Goal: Task Accomplishment & Management: Manage account settings

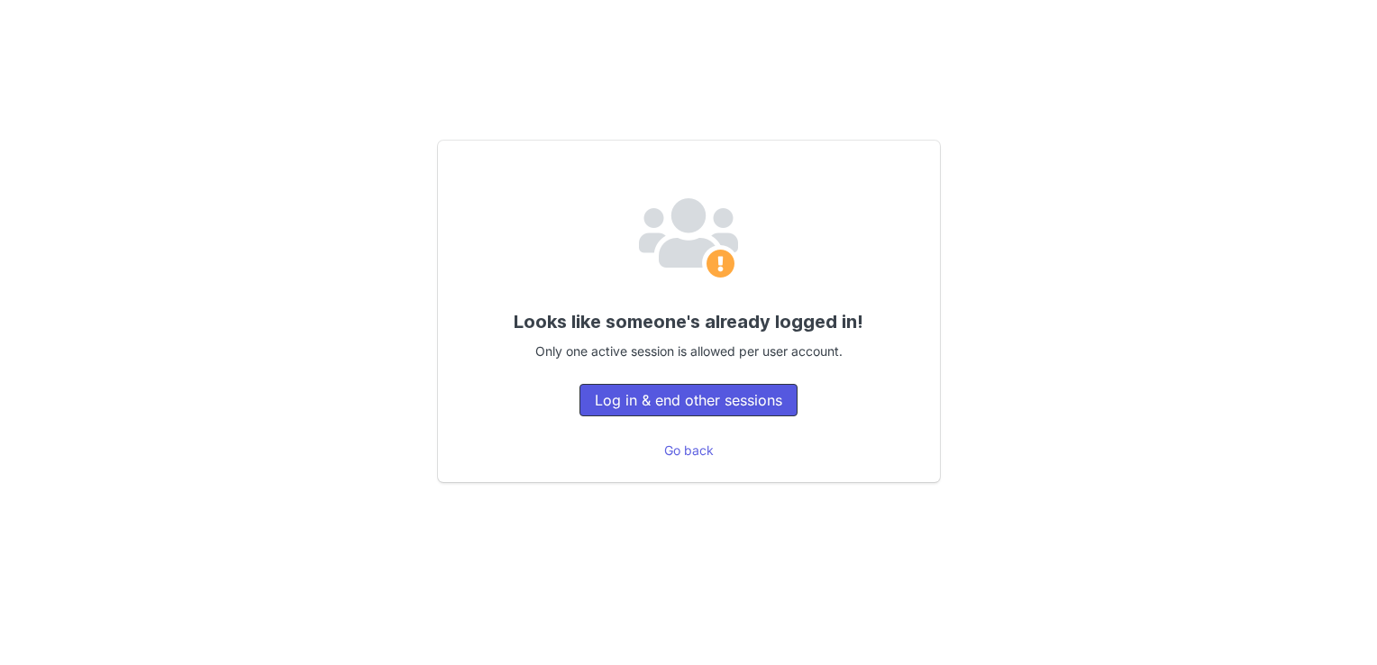
click at [677, 396] on button "Log in & end other sessions" at bounding box center [688, 400] width 218 height 32
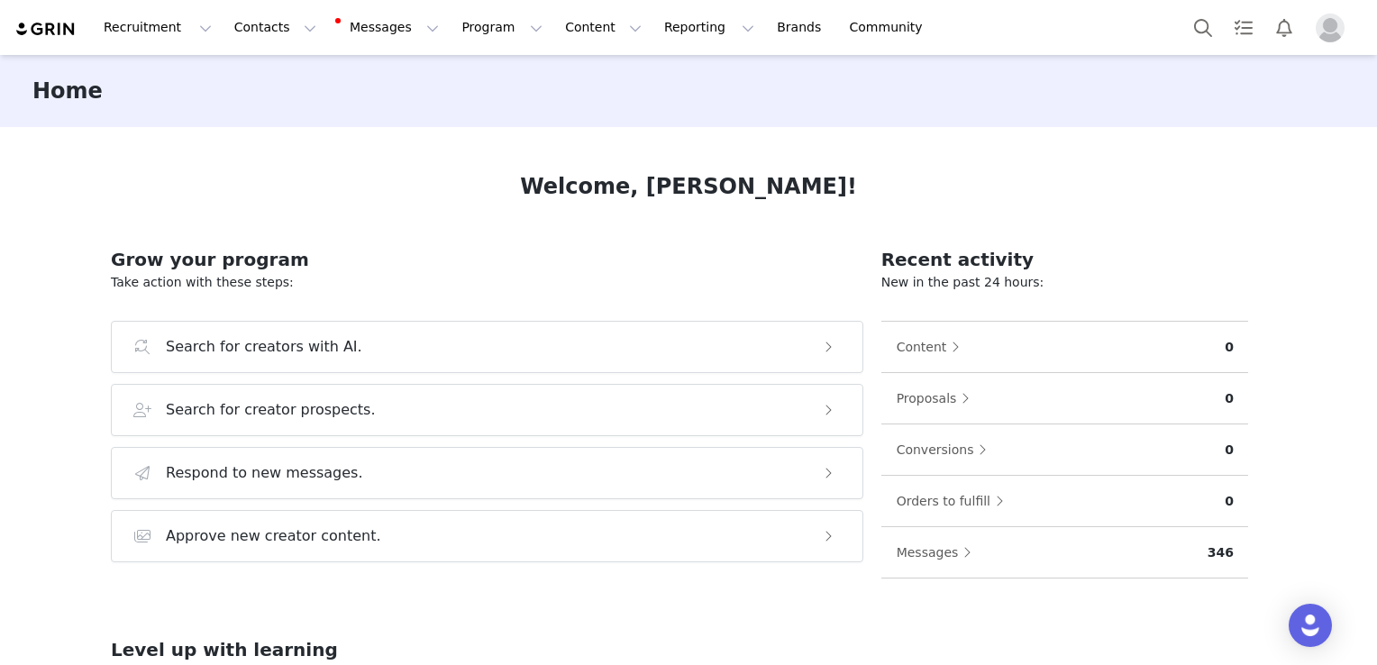
click at [1322, 27] on img "Profile" at bounding box center [1329, 28] width 29 height 29
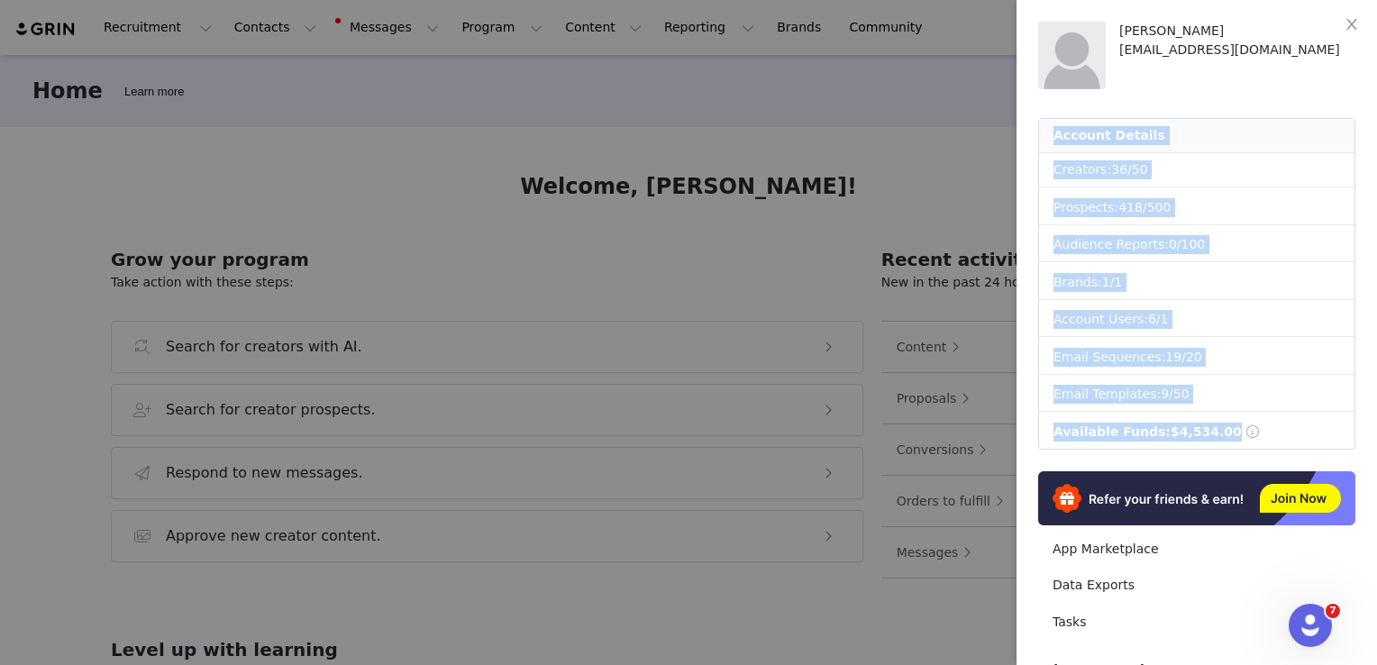
drag, startPoint x: 1283, startPoint y: 438, endPoint x: 1049, endPoint y: 135, distance: 382.7
click at [1049, 135] on div "Account Details Creators: 36 / 50 Prospects: 418 / 500 Audience Reports: 0 / 10…" at bounding box center [1196, 284] width 317 height 332
copy div "Account Details Creators: 36 / 50 Prospects: 418 / 500 Audience Reports: 0 / 10…"
click at [1353, 32] on button "Close" at bounding box center [1351, 25] width 50 height 50
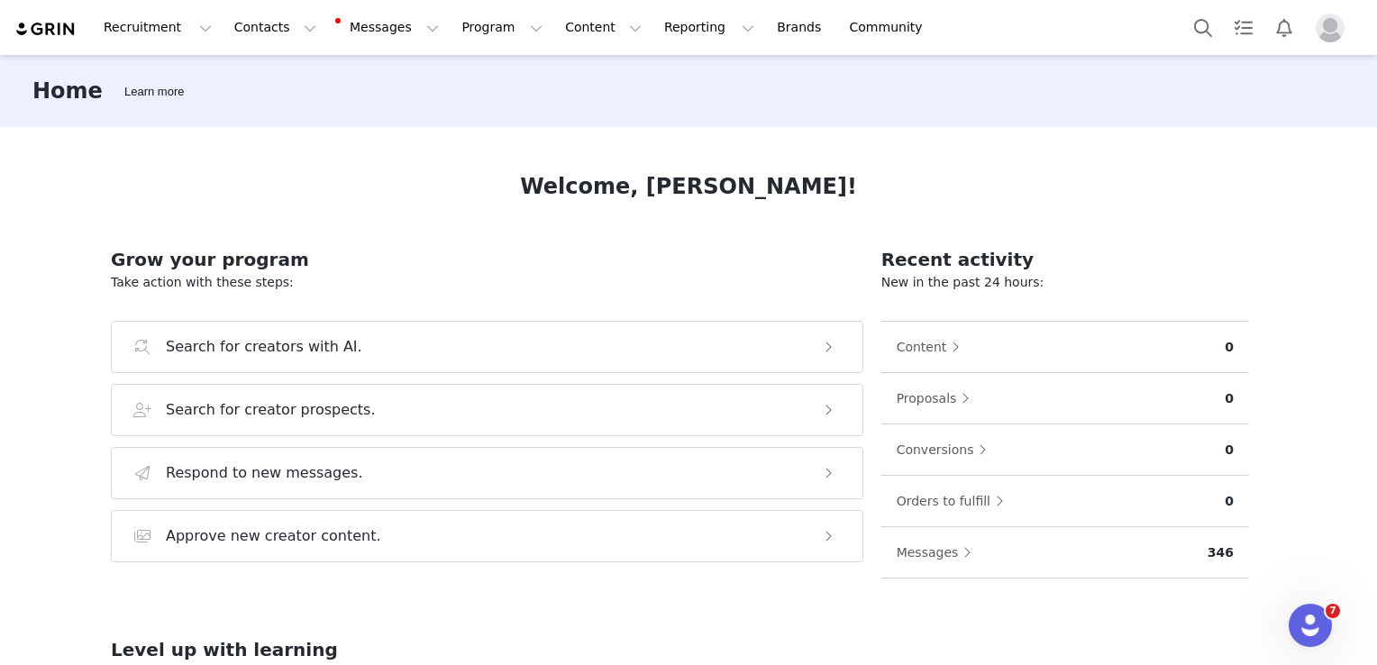
click at [1317, 20] on img "Profile" at bounding box center [1329, 28] width 29 height 29
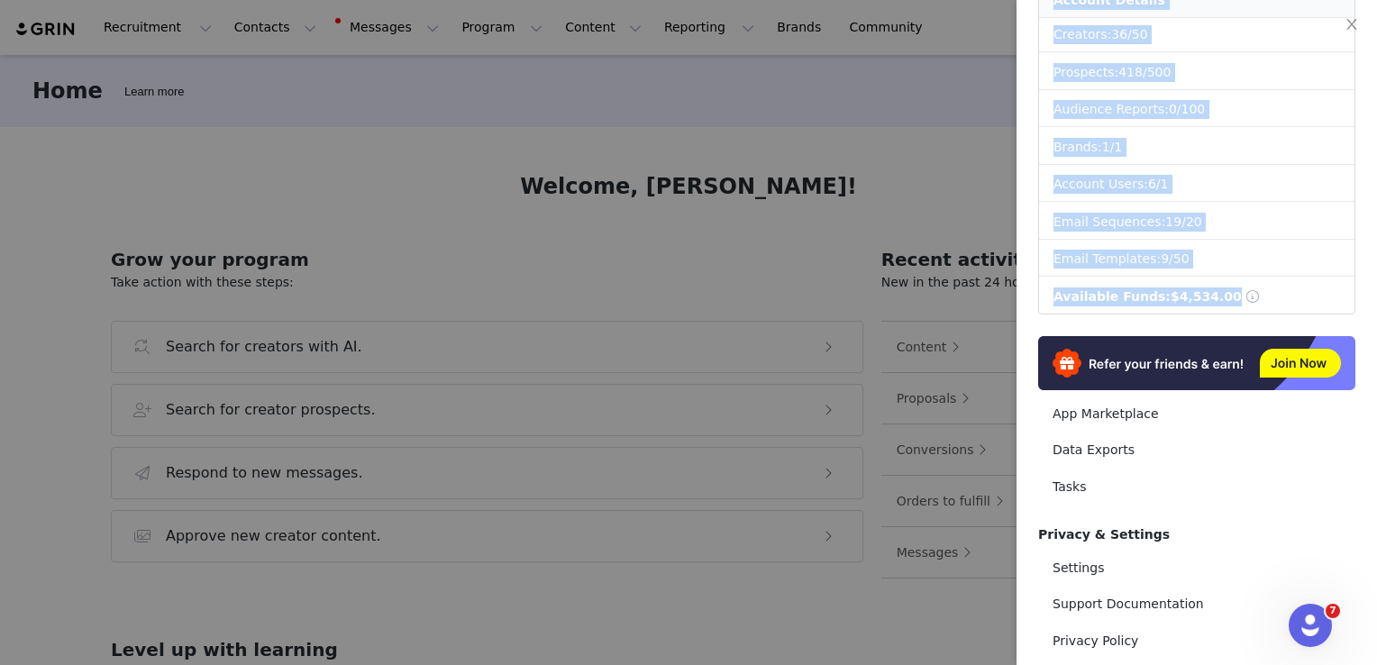
scroll to position [243, 0]
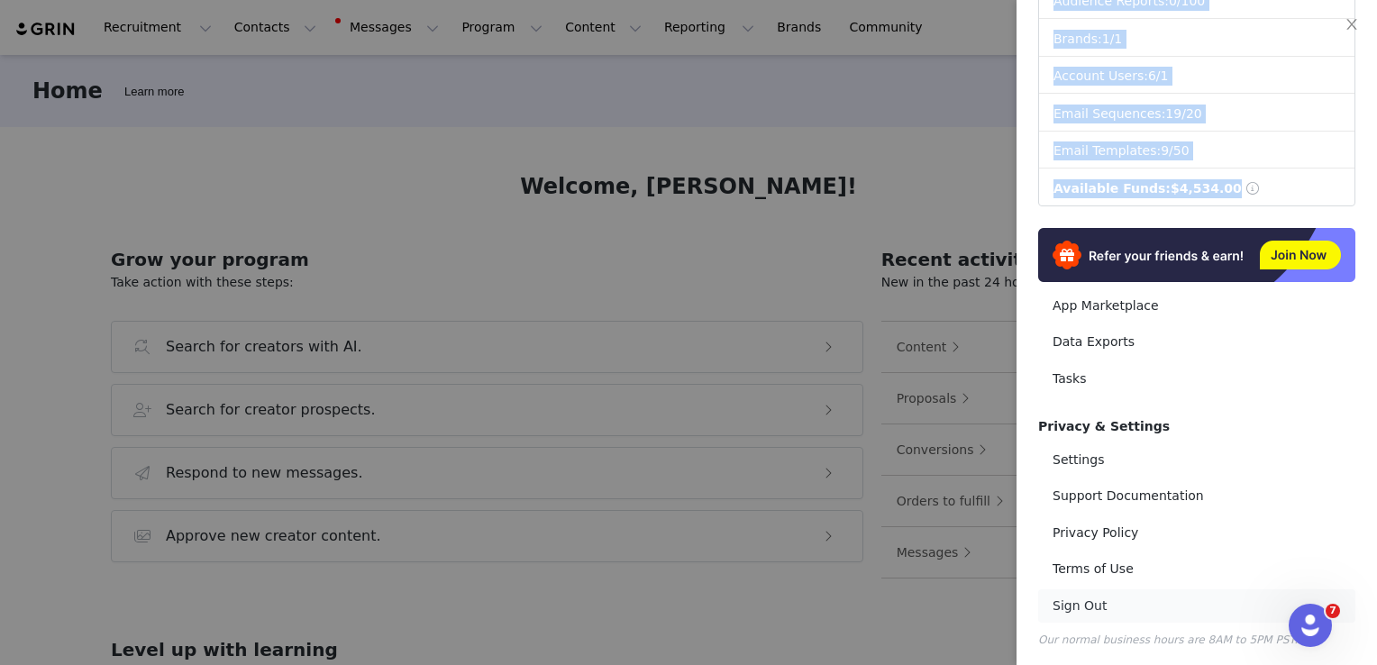
click at [1059, 598] on link "Sign Out" at bounding box center [1196, 605] width 317 height 33
